Goal: Information Seeking & Learning: Find specific fact

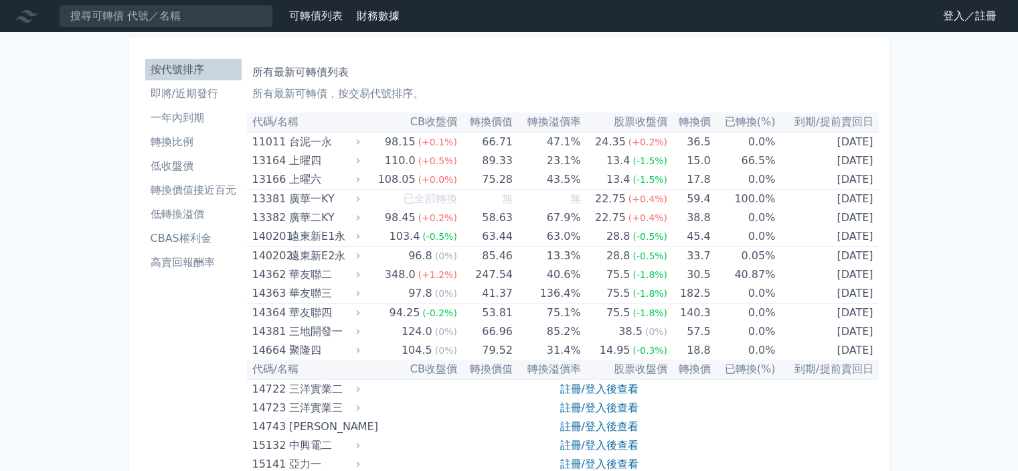
click at [191, 15] on input at bounding box center [166, 16] width 214 height 23
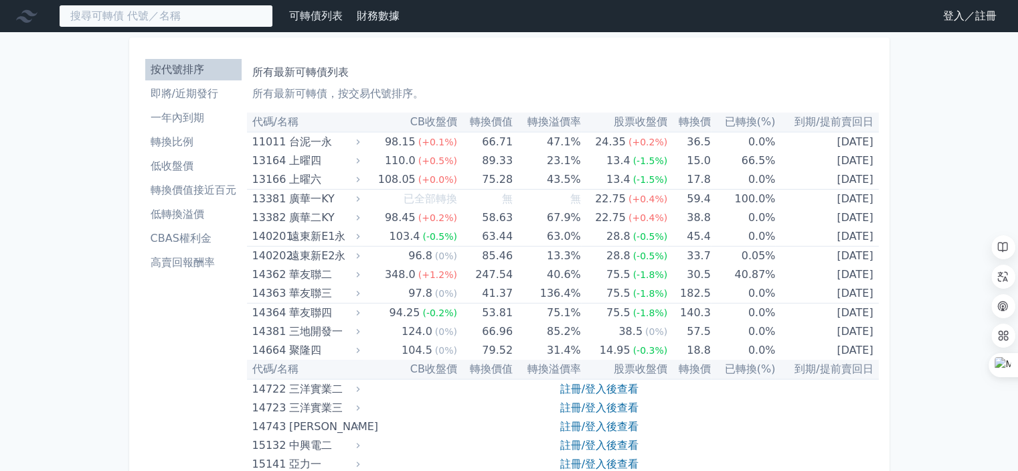
click at [198, 16] on input at bounding box center [166, 16] width 214 height 23
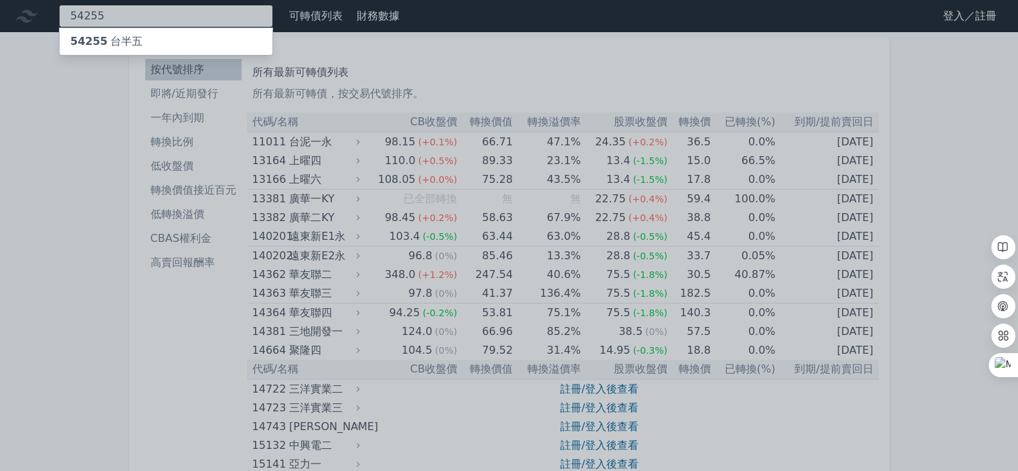
type input "54255"
click at [157, 37] on div "54255 台半五" at bounding box center [166, 41] width 213 height 27
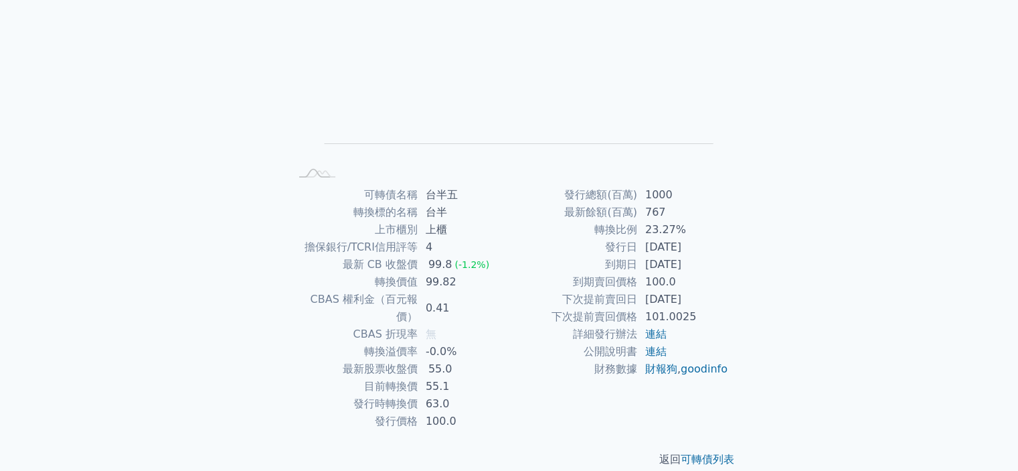
scroll to position [149, 0]
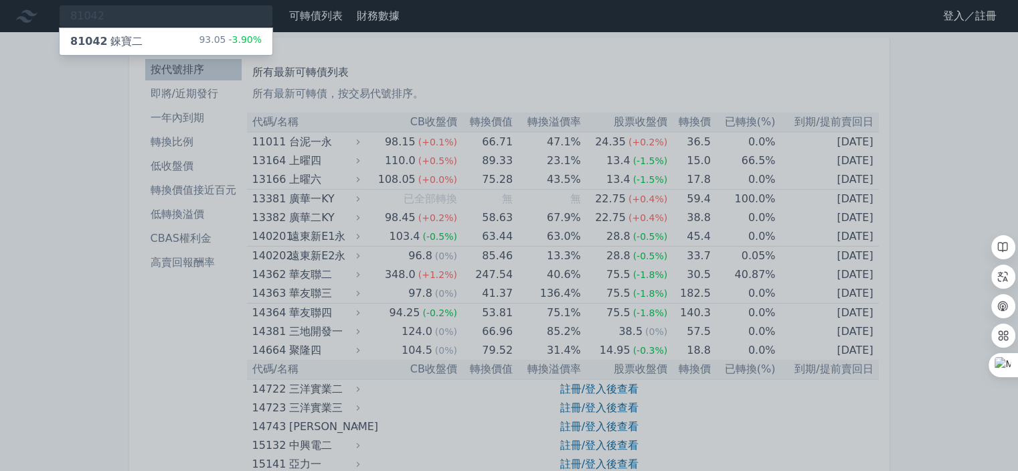
type input "81042"
click at [155, 39] on div "81042 錸寶二 93.05 -3.90%" at bounding box center [166, 41] width 213 height 27
click at [143, 16] on div at bounding box center [509, 235] width 1018 height 471
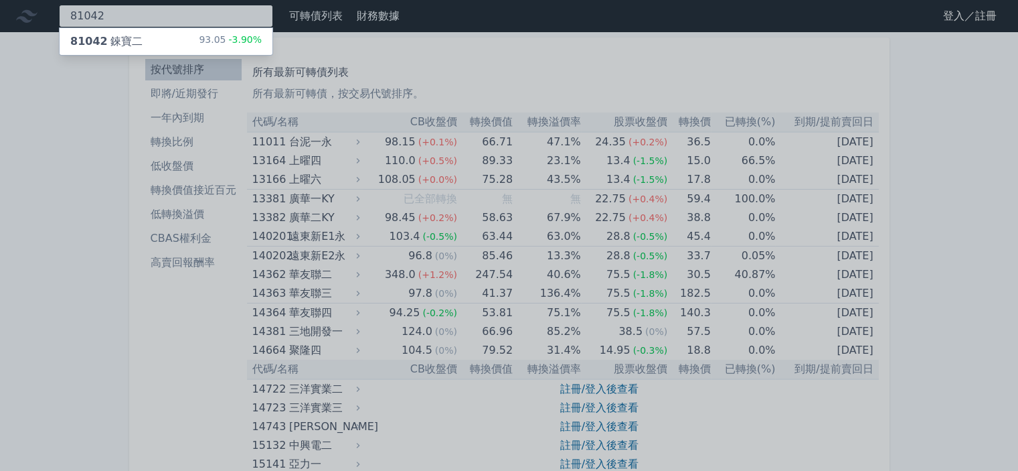
click at [182, 17] on div "81042 81042 錸寶二 93.05 -3.90%" at bounding box center [166, 16] width 214 height 23
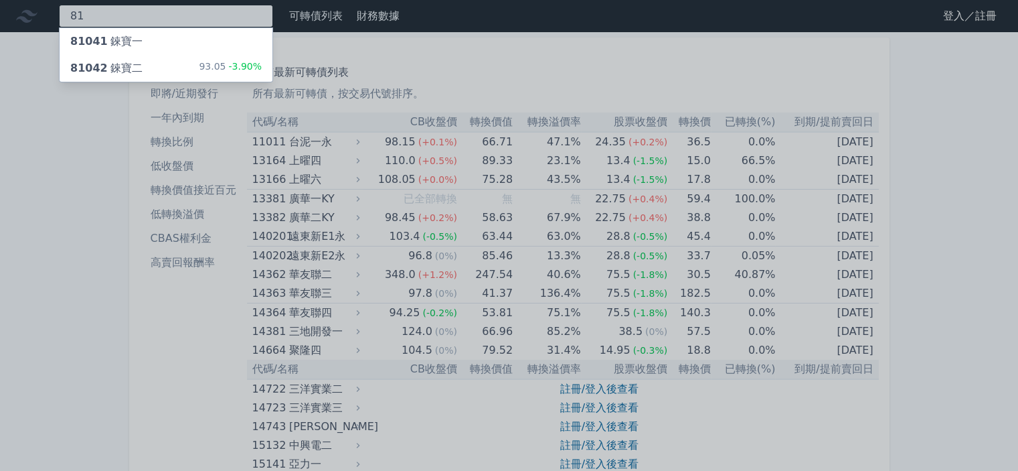
type input "8"
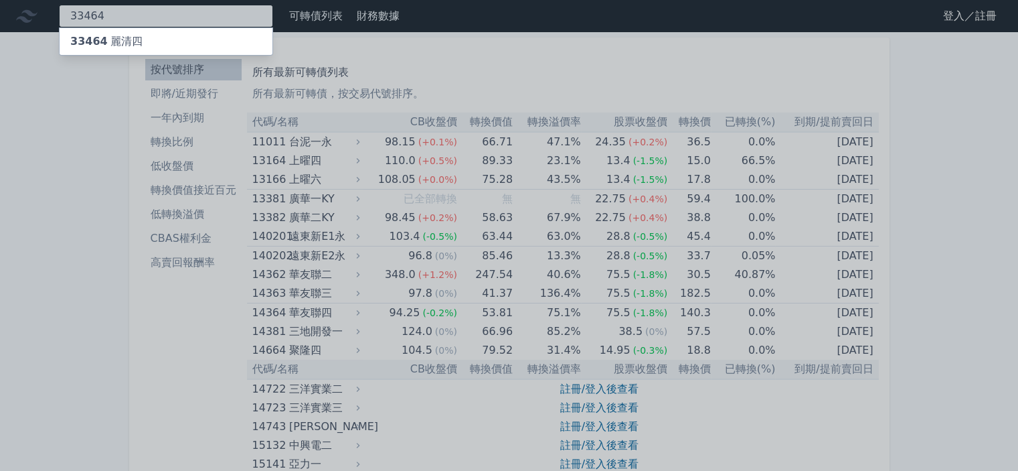
type input "33464"
click at [171, 42] on div "33464 麗清四" at bounding box center [166, 41] width 213 height 27
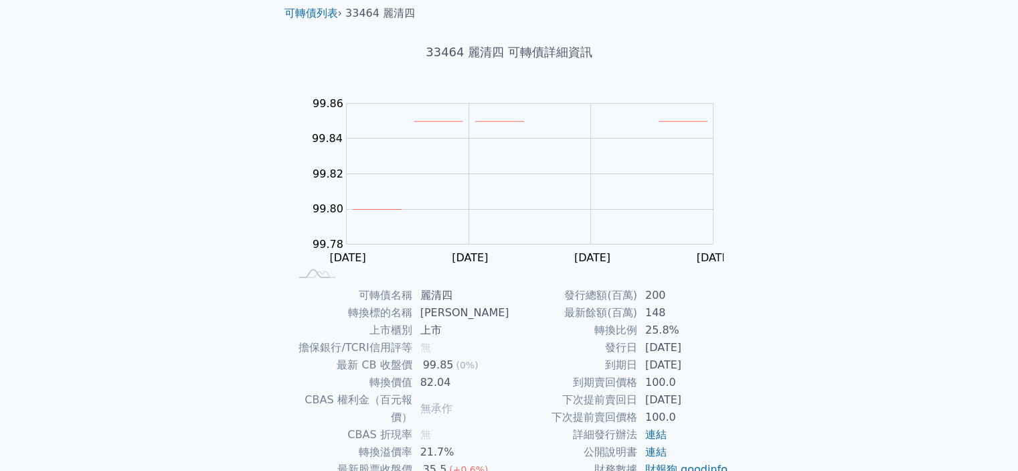
scroll to position [134, 0]
